Goal: Navigation & Orientation: Go to known website

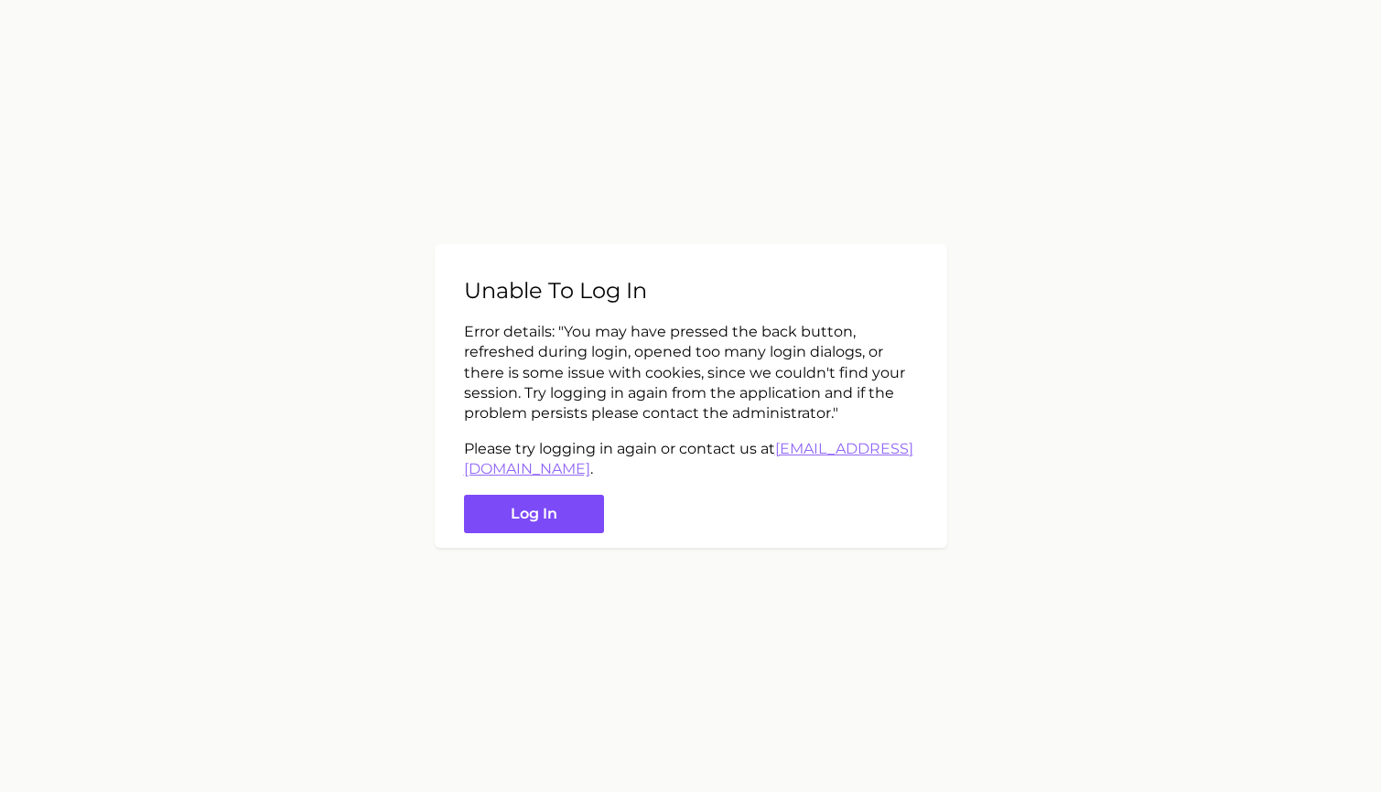
click at [495, 511] on button "Log in" at bounding box center [534, 514] width 140 height 39
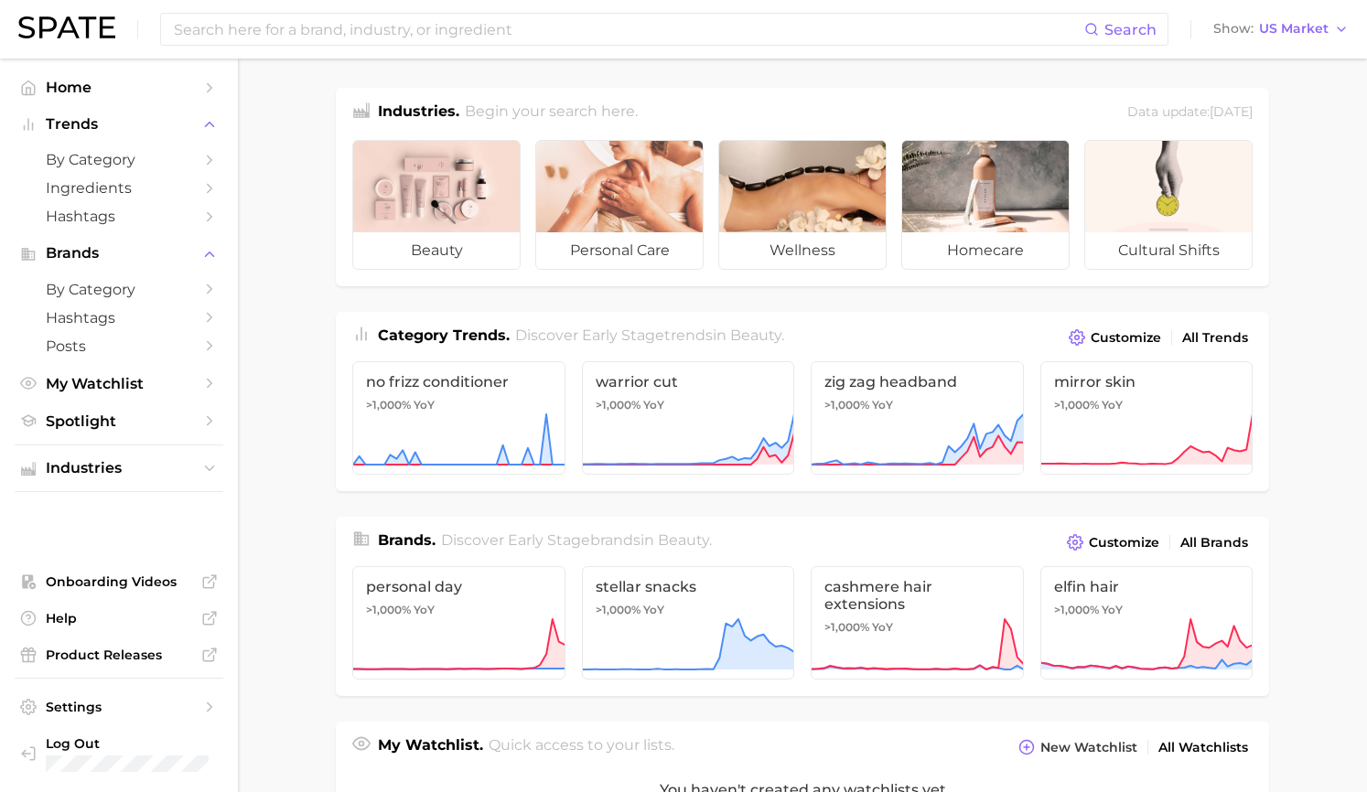
click at [1312, 477] on main "Industries. Begin your search here. Data update: [DATE] beauty personal care we…" at bounding box center [802, 759] width 1129 height 1401
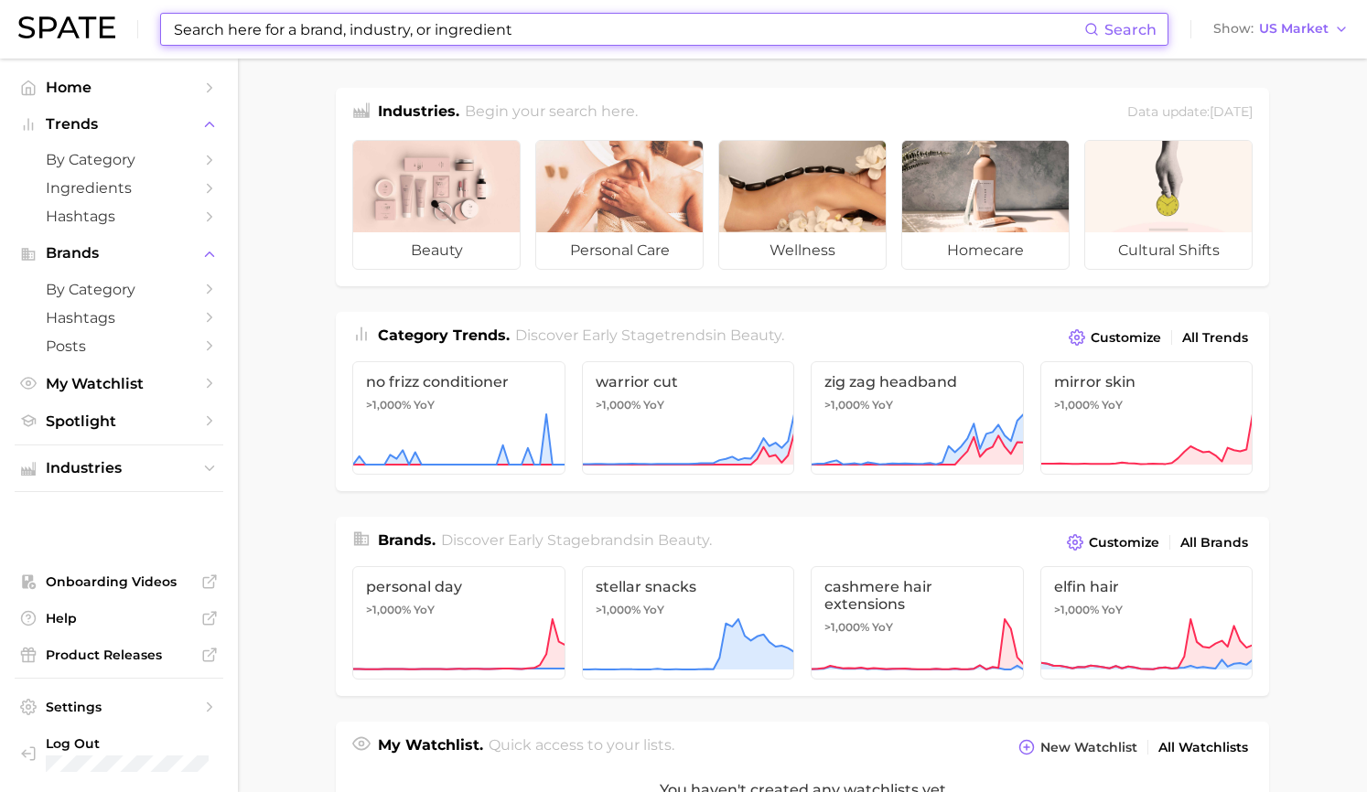
click at [280, 29] on input at bounding box center [628, 29] width 912 height 31
